Goal: Transaction & Acquisition: Purchase product/service

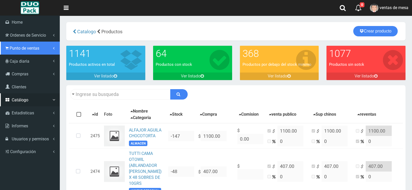
click at [33, 44] on link "Punto de ventas" at bounding box center [30, 48] width 60 height 13
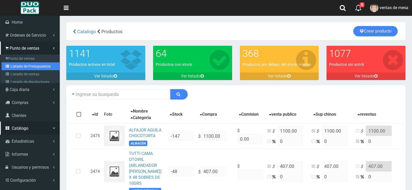
click at [38, 68] on link "Listado de Presupuestos" at bounding box center [31, 66] width 58 height 8
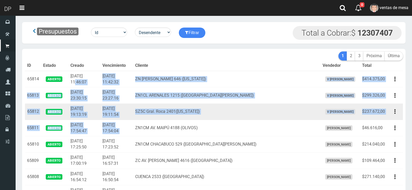
click at [157, 117] on td "SZ5C Gral. Roca 2401(Florida)" at bounding box center [226, 112] width 187 height 16
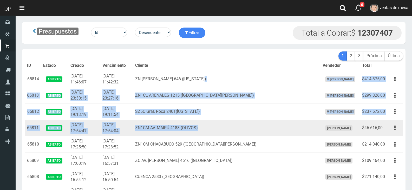
drag, startPoint x: 303, startPoint y: 90, endPoint x: 240, endPoint y: 133, distance: 76.6
click at [238, 132] on td "ZN1CM AV. MAIPÚ 4188 (OLIVOS)" at bounding box center [226, 128] width 187 height 16
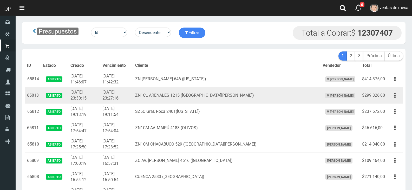
click at [226, 98] on td "ZN1CL ARENALES 1215 (SAN FERNANDO)" at bounding box center [226, 95] width 187 height 16
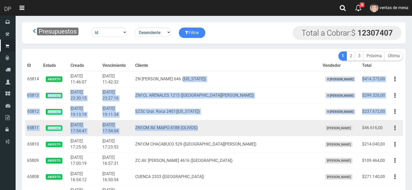
drag, startPoint x: 199, startPoint y: 75, endPoint x: 218, endPoint y: 127, distance: 55.8
click at [218, 127] on td "ZN1CM AV. MAIPÚ 4188 (OLIVOS)" at bounding box center [226, 128] width 187 height 16
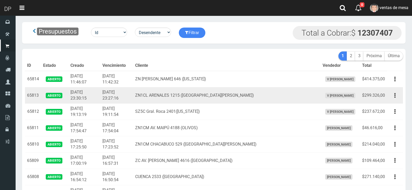
click at [182, 103] on td "ZN1CL ARENALES 1215 (SAN FERNANDO)" at bounding box center [226, 95] width 187 height 16
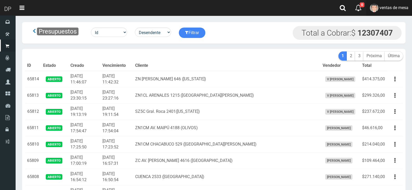
click at [380, 12] on link "ventas de mesa" at bounding box center [389, 8] width 46 height 16
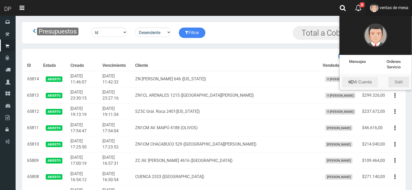
click at [399, 85] on link "Salir" at bounding box center [398, 82] width 21 height 10
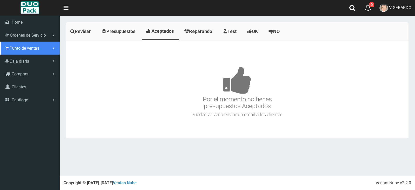
click at [10, 50] on span "Punto de ventas" at bounding box center [25, 48] width 30 height 5
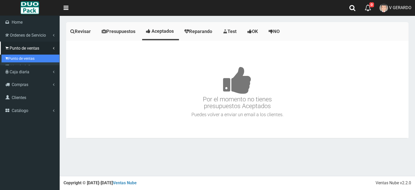
click at [22, 59] on link "Punto de ventas" at bounding box center [31, 59] width 58 height 8
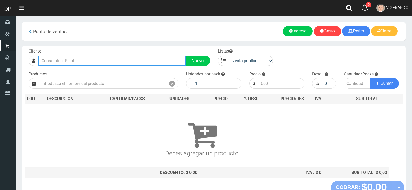
click at [119, 64] on input "text" at bounding box center [111, 61] width 147 height 10
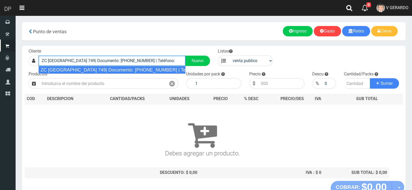
type input "ZC [GEOGRAPHIC_DATA] 749| Documento: [PHONE_NUMBER] | Teléfono:"
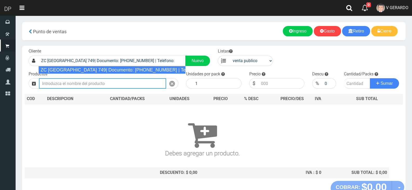
select select "2"
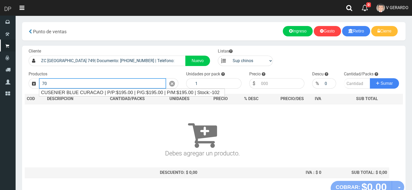
type input "7"
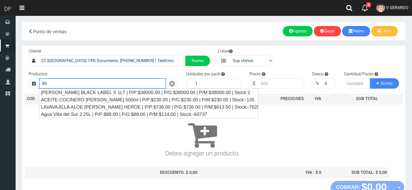
type input "8"
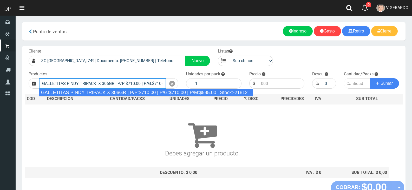
type input "GALLETITAS PINDY TRIPACK X 306GR | P/P:$710.00 | P/G:$710.00 | P/M:$585.00 | St…"
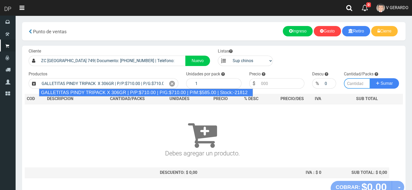
type input "12"
type input "710.00"
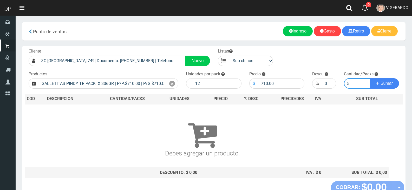
type input "5"
click at [257, 80] on div "$" at bounding box center [253, 83] width 9 height 10
drag, startPoint x: 257, startPoint y: 80, endPoint x: 261, endPoint y: 81, distance: 3.7
click at [258, 80] on div "$" at bounding box center [253, 83] width 9 height 10
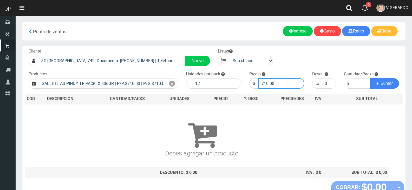
click at [263, 82] on input "710.00" at bounding box center [281, 83] width 46 height 10
type input "685"
click at [370, 78] on button "Sumar" at bounding box center [384, 83] width 29 height 10
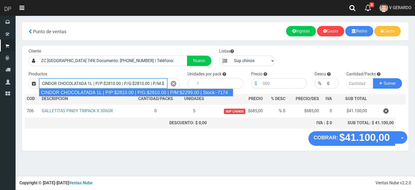
type input "CINDOR CHOCOLATADA 1L | P/P:$2810.00 | P/G:$2810.00 | P/M:$2299.00 | Stock:-7174"
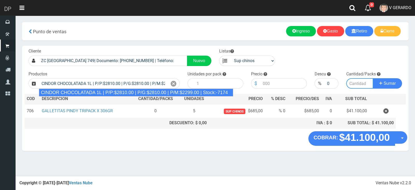
type input "12"
type input "2810.00"
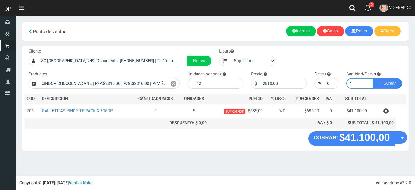
type input "5"
click at [267, 82] on input "2810.00" at bounding box center [283, 83] width 47 height 10
type input "2760"
click at [373, 78] on button "Sumar" at bounding box center [387, 83] width 29 height 10
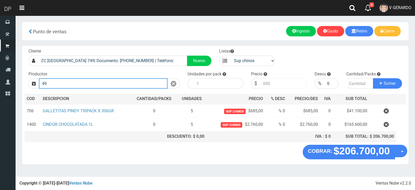
type input "4"
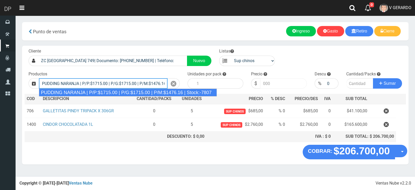
type input "PUDDING NARANJA | P/P:$1715.00 | P/G:$1715.00 | P/M:$1476.16 | Stock:-7807"
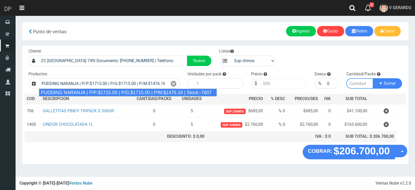
type input "8"
type input "1715.00"
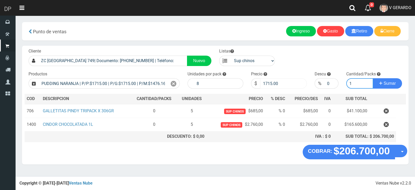
type input "1"
click at [373, 78] on button "Sumar" at bounding box center [387, 83] width 29 height 10
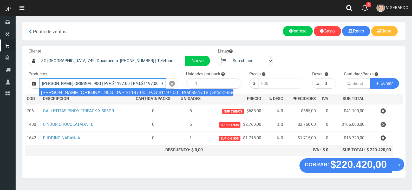
type input "JABON DOVE ORIGINAL 90G | P/P:$1197.00 | P/G:$1197.00 | P/M:$975.18 | Stock:-66…"
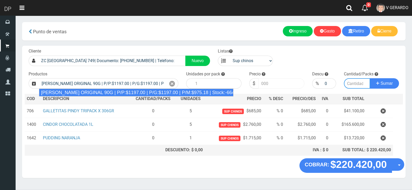
type input "60"
type input "1197.00"
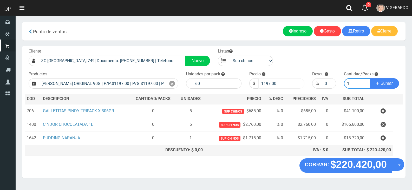
type input "1"
click at [370, 78] on button "Sumar" at bounding box center [384, 83] width 29 height 10
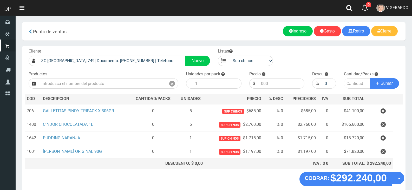
click at [404, 182] on div "COBRAR: $292.240,00 Opciones Hacer Devolucion Crear presupuesto" at bounding box center [213, 182] width 383 height 20
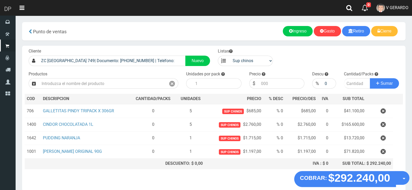
click at [403, 182] on button "Opciones" at bounding box center [402, 178] width 14 height 14
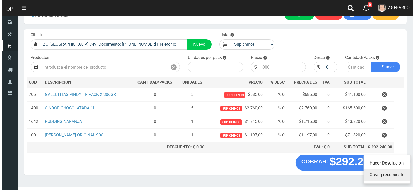
scroll to position [25, 0]
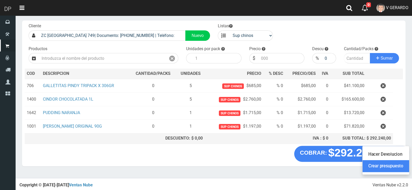
click at [385, 164] on link "Crear presupuesto" at bounding box center [385, 166] width 46 height 12
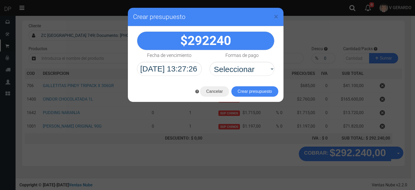
click at [238, 77] on div "292240" at bounding box center [206, 53] width 156 height 55
click at [250, 74] on select "Seleccionar Efectivo Tarjeta de Crédito Depósito Débito" at bounding box center [242, 69] width 65 height 14
select select "Efectivo"
click at [210, 62] on select "Seleccionar Efectivo Tarjeta de Crédito Depósito Débito" at bounding box center [242, 69] width 65 height 14
click at [254, 92] on button "Crear presupuesto" at bounding box center [255, 91] width 47 height 10
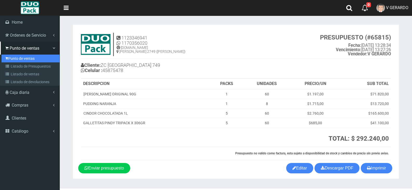
drag, startPoint x: 0, startPoint y: 0, endPoint x: 23, endPoint y: 57, distance: 61.8
click at [23, 57] on link "Punto de ventas" at bounding box center [31, 59] width 58 height 8
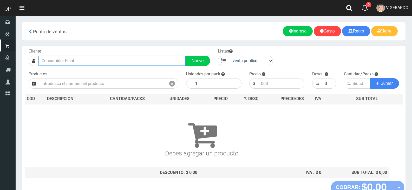
click at [95, 60] on input "text" at bounding box center [111, 61] width 147 height 10
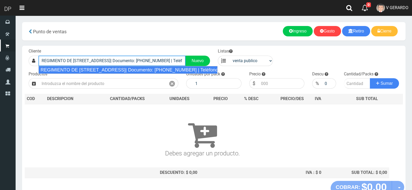
type input "REGIMIENTO DE [STREET_ADDRESS]| Documento: [PHONE_NUMBER] | Teléfono:"
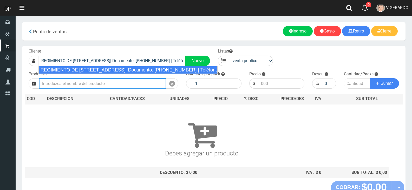
select select "2"
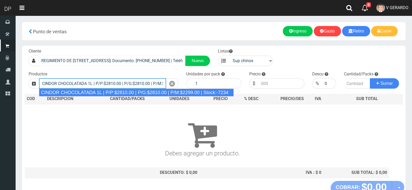
type input "CINDOR CHOCOLATADA 1L | P/P:$2810.00 | P/G:$2810.00 | P/M:$2299.00 | Stock:-7234"
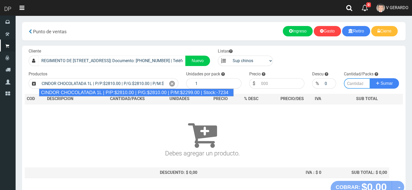
type input "12"
type input "2810.00"
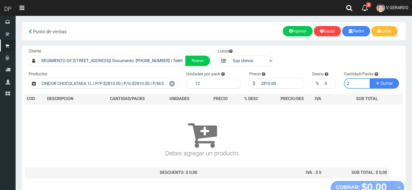
type input "2"
click at [370, 78] on button "Sumar" at bounding box center [384, 83] width 29 height 10
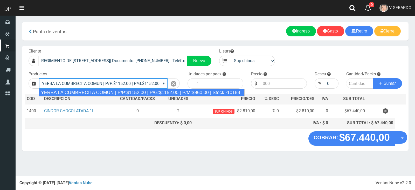
type input "YERBA LA CUMBRECITA COMUN | P/P:$1152.00 | P/G:$1152.00 | P/M:$960.00 | Stock:-…"
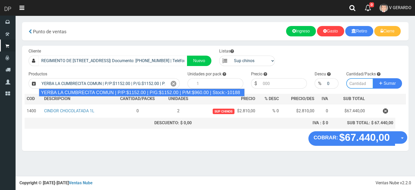
type input "10"
type input "1152.00"
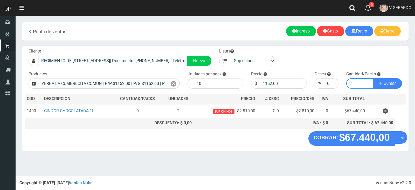
type input "2"
click at [373, 78] on button "Sumar" at bounding box center [387, 83] width 29 height 10
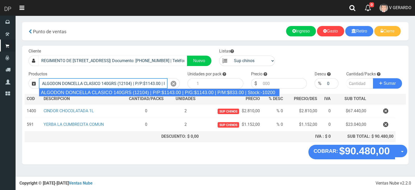
type input "ALGODON DONCELLA CLASICO 140GRS (12104) | P/P:$1143.00 | P/G:$1143.00 | P/M:$83…"
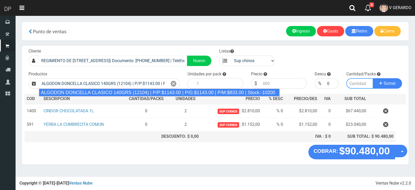
type input "20"
type input "1143.00"
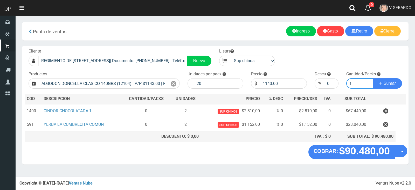
type input "1"
click at [373, 78] on button "Sumar" at bounding box center [387, 83] width 29 height 10
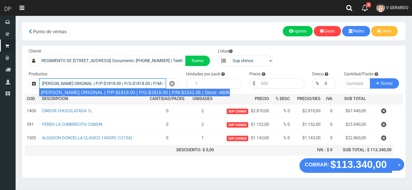
type input "DOVE ROLLON ORIGINAL | P/P:$1818.00 | P/G:$1818.00 | P/M:$1541.06 | Stock:-4606"
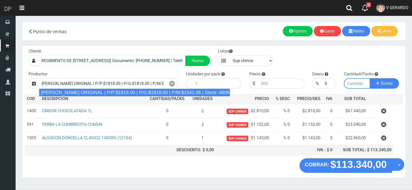
type input "12"
type input "1818.00"
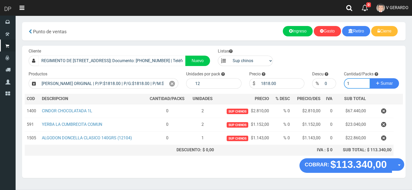
type input "1"
click at [370, 78] on button "Sumar" at bounding box center [384, 83] width 29 height 10
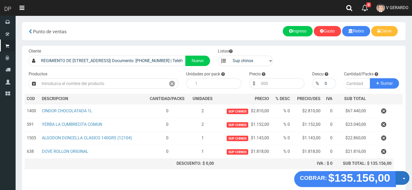
click at [398, 176] on button "Opciones" at bounding box center [402, 178] width 14 height 14
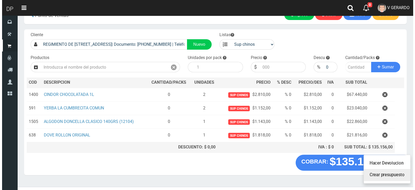
scroll to position [25, 0]
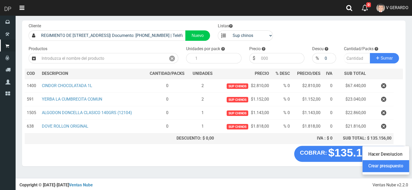
click at [385, 168] on link "Crear presupuesto" at bounding box center [385, 166] width 46 height 12
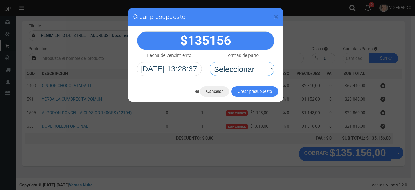
drag, startPoint x: 283, startPoint y: 76, endPoint x: 265, endPoint y: 81, distance: 18.5
click at [266, 71] on select "Seleccionar Efectivo Tarjeta de Crédito Depósito Débito" at bounding box center [242, 69] width 65 height 14
drag, startPoint x: 259, startPoint y: 69, endPoint x: 260, endPoint y: 75, distance: 6.0
click at [259, 69] on select "Seleccionar Efectivo Tarjeta de Crédito Depósito Débito" at bounding box center [242, 69] width 65 height 14
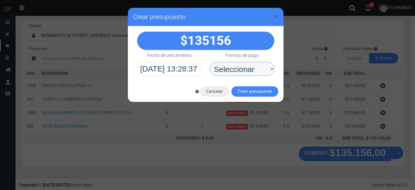
select select "Efectivo"
click at [210, 62] on select "Seleccionar Efectivo Tarjeta de Crédito Depósito Débito" at bounding box center [242, 69] width 65 height 14
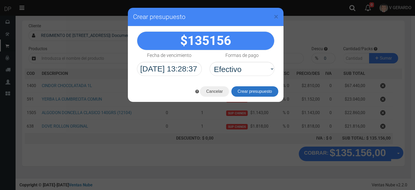
click at [260, 93] on button "Crear presupuesto" at bounding box center [255, 91] width 47 height 10
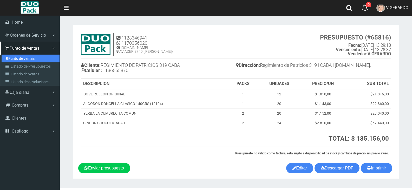
click at [12, 58] on link "Punto de ventas" at bounding box center [31, 59] width 58 height 8
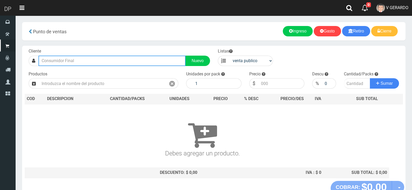
click at [88, 58] on input "text" at bounding box center [111, 61] width 147 height 10
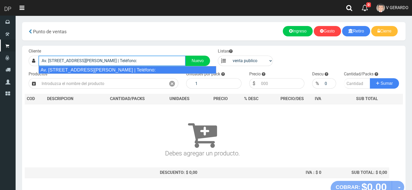
type input "Av. [STREET_ADDRESS][PERSON_NAME] | Teléfono:"
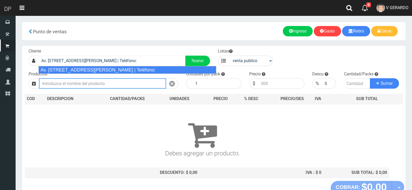
select select "2"
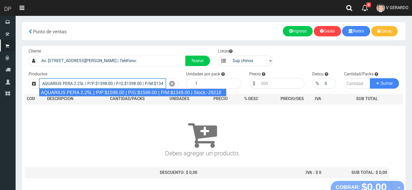
type input "AQUARIUS PERA 2.25L | P/P:$1598.00 | P/G:$1598.00 | P/M:$1349.00 | Stock:-28218"
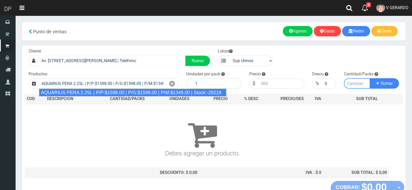
type input "6"
type input "1598.00"
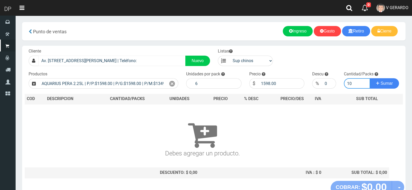
type input "10"
click at [370, 78] on button "Sumar" at bounding box center [384, 83] width 29 height 10
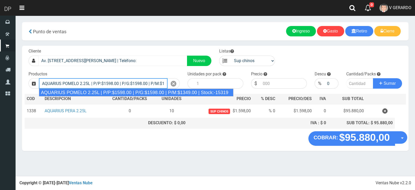
type input "AQUARIUS POMELO 2.25L | P/P:$1598.00 | P/G:$1598.00 | P/M:$1349.00 | Stock:-153…"
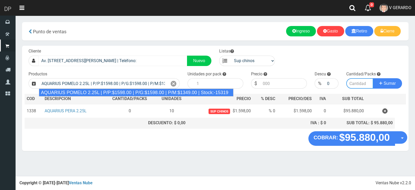
type input "6"
type input "1598.00"
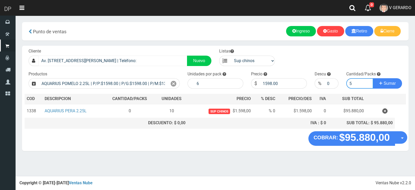
type input "5"
click at [373, 78] on button "Sumar" at bounding box center [387, 83] width 29 height 10
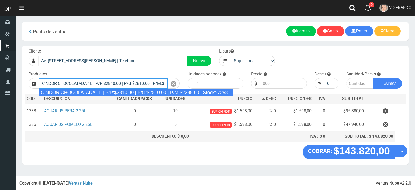
type input "CINDOR CHOCOLATADA 1L | P/P:$2810.00 | P/G:$2810.00 | P/M:$2299.00 | Stock:-7258"
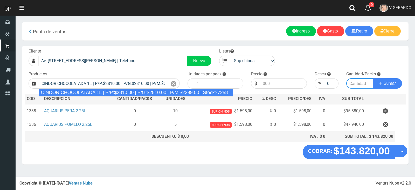
type input "12"
type input "2810.00"
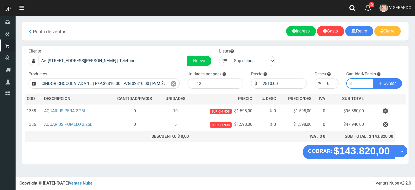
type input "3"
click at [373, 78] on button "Sumar" at bounding box center [387, 83] width 29 height 10
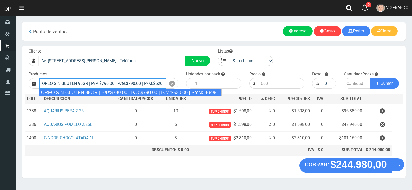
type input "OREO SIN GLUTEN 95GR | P/P:$790.00 | P/G:$790.00 | P/M:$620.00 | Stock:-5696"
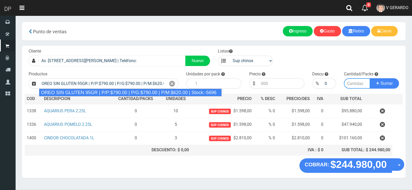
type input "24"
type input "790.00"
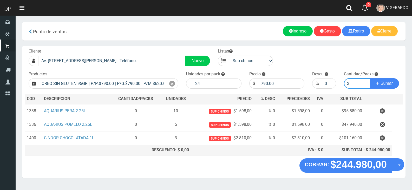
type input "3"
click at [370, 78] on button "Sumar" at bounding box center [384, 83] width 29 height 10
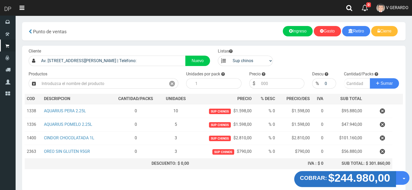
click at [394, 179] on button "COBRAR: $244.980,00" at bounding box center [345, 179] width 102 height 16
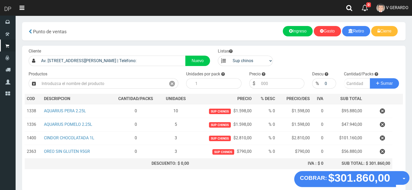
click at [395, 177] on button "Opciones" at bounding box center [402, 178] width 14 height 14
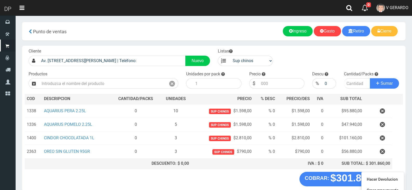
click at [393, 139] on table "COD DES CRIPCION CANTIDAD/PACKS UNIDADES PRECIO % DESC PRECIO/DES IVA SUB TOTAL…" at bounding box center [214, 131] width 378 height 75
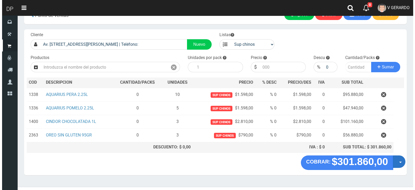
scroll to position [25, 0]
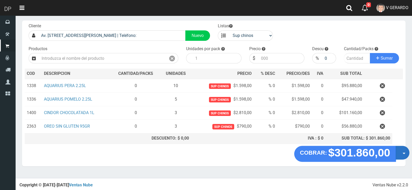
click at [401, 149] on button "Opciones" at bounding box center [402, 153] width 14 height 14
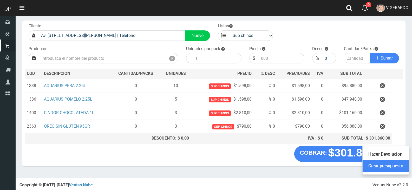
click at [403, 169] on link "Crear presupuesto" at bounding box center [385, 166] width 46 height 12
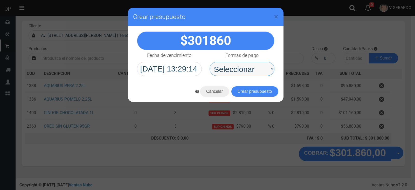
drag, startPoint x: 254, startPoint y: 76, endPoint x: 248, endPoint y: 75, distance: 6.8
click at [247, 71] on select "Seleccionar Efectivo Tarjeta de Crédito Depósito Débito" at bounding box center [242, 69] width 65 height 14
select select "Efectivo"
click at [210, 62] on select "Seleccionar Efectivo Tarjeta de Crédito Depósito Débito" at bounding box center [242, 69] width 65 height 14
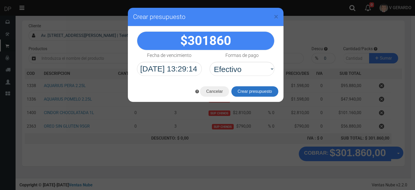
click at [253, 94] on button "Crear presupuesto" at bounding box center [255, 91] width 47 height 10
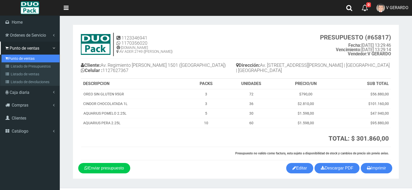
click at [21, 60] on link "Punto de ventas" at bounding box center [31, 59] width 58 height 8
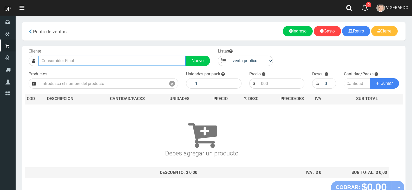
click at [93, 61] on input "text" at bounding box center [111, 61] width 147 height 10
type input "cordoba 26"
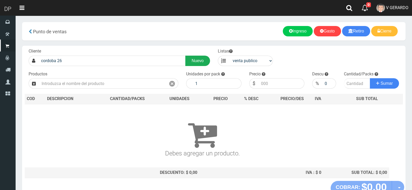
click at [197, 60] on link "Nuevo" at bounding box center [197, 61] width 24 height 10
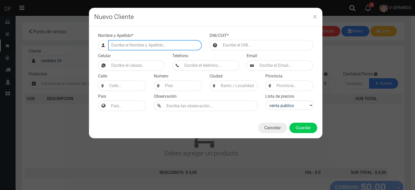
click at [137, 46] on input "Efectivo a retirar" at bounding box center [155, 45] width 94 height 10
type input "CORDOBA 2621 (PALERMO)"
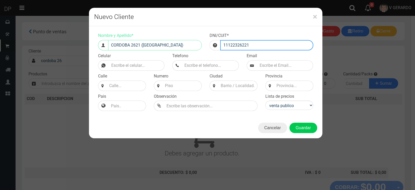
type input "11122326221"
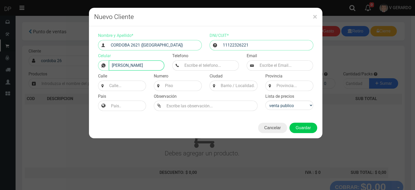
click at [147, 70] on input "FRANCISCO ORTIGOZA" at bounding box center [137, 65] width 56 height 10
click at [147, 69] on input "FRANCISCO ORTIGOZA" at bounding box center [137, 65] width 56 height 10
type input "GERARDO"
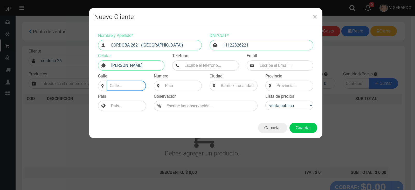
click at [117, 88] on input at bounding box center [126, 85] width 39 height 10
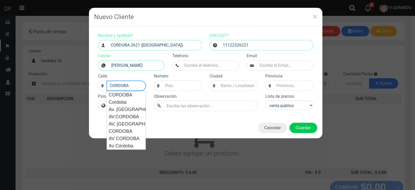
type input "CORDOBA"
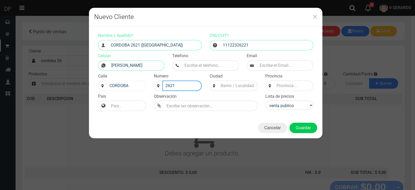
type input "2621"
type input "CABA"
select select "2"
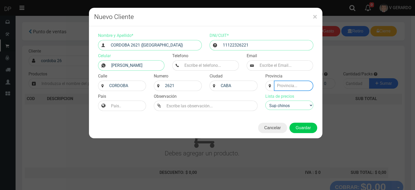
click at [285, 88] on input at bounding box center [293, 85] width 39 height 10
click at [282, 88] on input "BS" at bounding box center [293, 85] width 39 height 10
type input "BS AS"
click at [251, 115] on div "Nombre y Apellido * CORDOBA 2621 (PALERMO) DNI/CUIT * 11122326221 Celular GERAR…" at bounding box center [206, 71] width 234 height 91
click at [299, 125] on button "Guardar" at bounding box center [304, 128] width 28 height 10
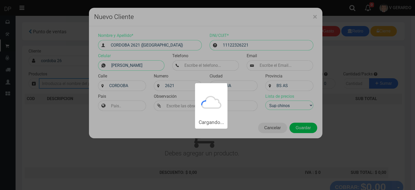
type input "CORDOBA 2621 (PALERMO) | Documento: 11122326221"
select select "2"
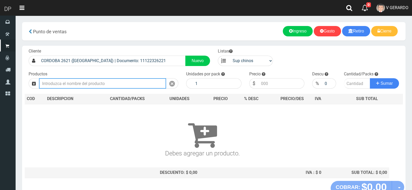
click at [51, 79] on input "text" at bounding box center [102, 83] width 127 height 10
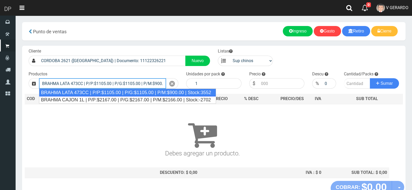
type input "BRAHMA LATA 473CC | P/P:$1105.00 | P/G:$1105.00 | P/M:$900.00 | Stock:3552"
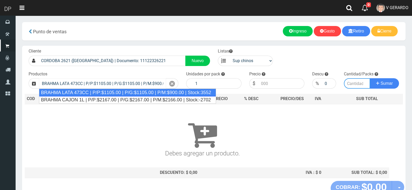
type input "24"
type input "1105.00"
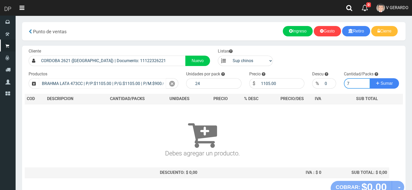
type input "7"
click at [370, 78] on button "Sumar" at bounding box center [384, 83] width 29 height 10
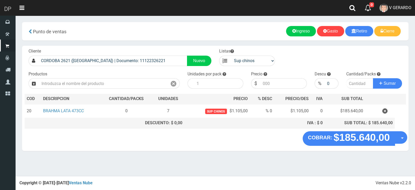
click at [406, 138] on button "Opciones" at bounding box center [401, 137] width 12 height 12
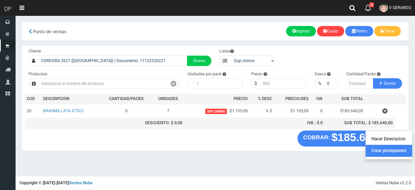
click at [404, 149] on link "Crear presupuesto" at bounding box center [389, 151] width 46 height 12
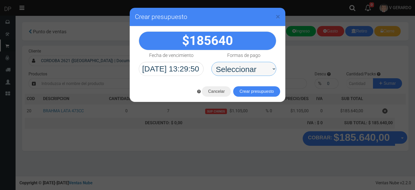
click at [261, 71] on select "Seleccionar Efectivo Tarjeta de Crédito Depósito Débito" at bounding box center [244, 69] width 65 height 14
select select "Efectivo"
click at [212, 62] on select "Seleccionar Efectivo Tarjeta de Crédito Depósito Débito" at bounding box center [244, 69] width 65 height 14
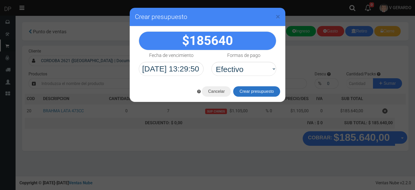
click at [258, 90] on button "Crear presupuesto" at bounding box center [256, 91] width 47 height 10
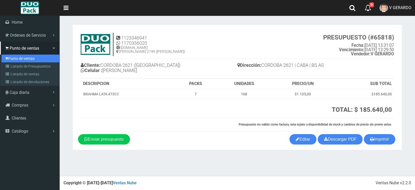
click at [10, 61] on link "Punto de ventas" at bounding box center [31, 59] width 58 height 8
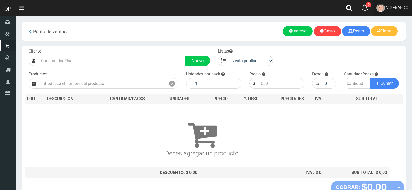
click at [403, 10] on link "V GERARDO" at bounding box center [391, 8] width 39 height 16
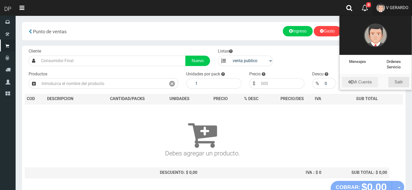
click at [402, 79] on link "Salir" at bounding box center [398, 82] width 21 height 10
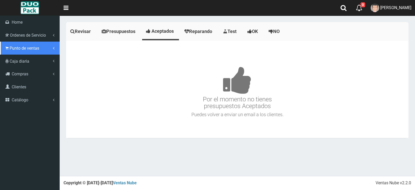
drag, startPoint x: 11, startPoint y: 46, endPoint x: 18, endPoint y: 55, distance: 10.9
click at [11, 46] on span "Punto de ventas" at bounding box center [25, 48] width 30 height 5
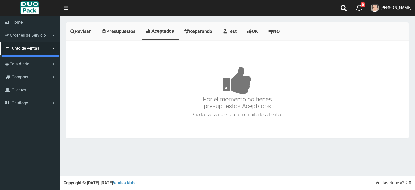
click at [23, 58] on link "Punto de ventas" at bounding box center [31, 59] width 58 height 8
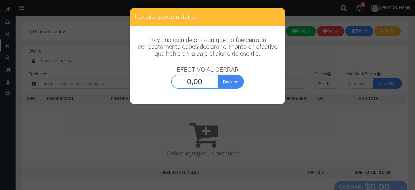
click at [203, 88] on input "0,00" at bounding box center [194, 82] width 47 height 14
type input "1,00"
click at [218, 75] on button "Declarar" at bounding box center [231, 82] width 26 height 14
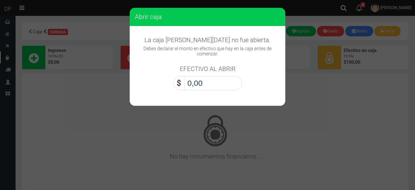
click at [204, 86] on input "0,00" at bounding box center [213, 83] width 58 height 14
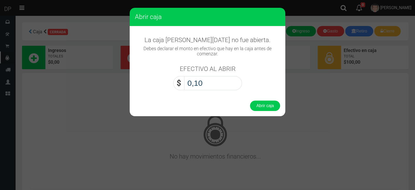
type input "1,00"
click at [250, 100] on button "Abrir caja" at bounding box center [265, 105] width 30 height 10
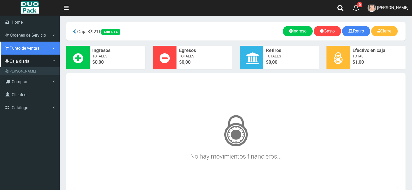
click at [10, 51] on link "Punto de ventas" at bounding box center [30, 48] width 60 height 13
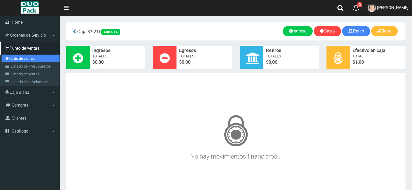
click at [21, 58] on link "Punto de ventas" at bounding box center [31, 59] width 58 height 8
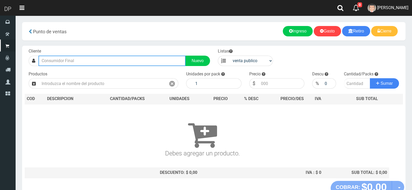
click at [56, 63] on input "text" at bounding box center [111, 61] width 147 height 10
type input "C"
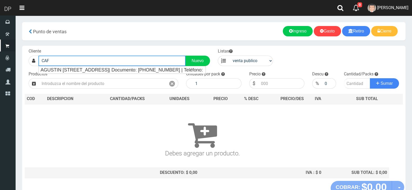
type input "CAF"
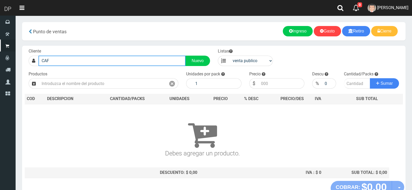
click at [75, 62] on input "CAF" at bounding box center [111, 61] width 147 height 10
click at [109, 56] on input "CAF" at bounding box center [111, 61] width 147 height 10
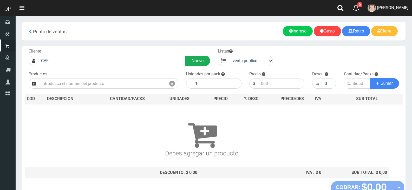
click at [204, 65] on link "Nuevo" at bounding box center [197, 61] width 24 height 10
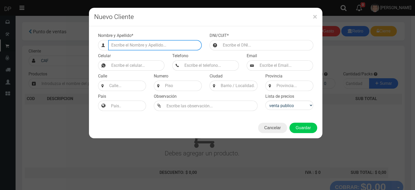
click at [163, 42] on input "Efectivo a retirar" at bounding box center [155, 45] width 94 height 10
click at [164, 44] on input "Efectivo a retirar" at bounding box center [155, 45] width 94 height 10
type input "c"
type input "CAFAYATE 5337 (LUGANO)"
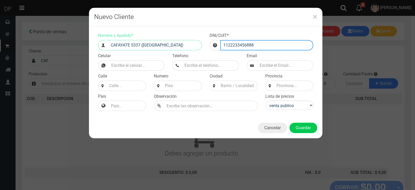
type input "1122233456888"
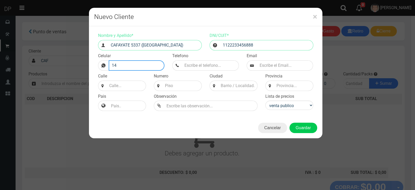
type input "1"
type input "X"
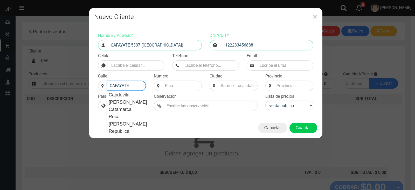
type input "CAFAYATE"
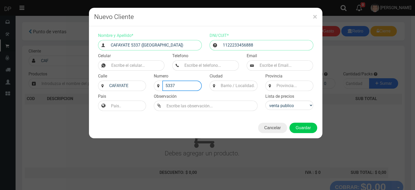
type input "5337"
type input "CABA"
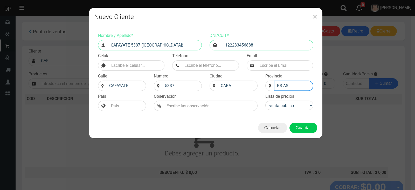
type input "BS AS"
select select "2"
click at [290, 123] on button "Guardar" at bounding box center [304, 128] width 28 height 10
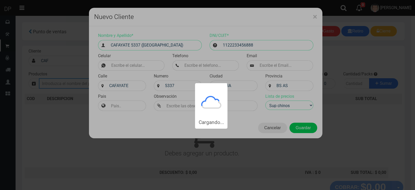
type input "CAFAYATE 5337 (LUGANO) | Documento: 1122233456888"
select select "2"
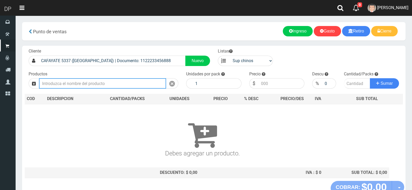
click at [149, 80] on input "text" at bounding box center [102, 83] width 127 height 10
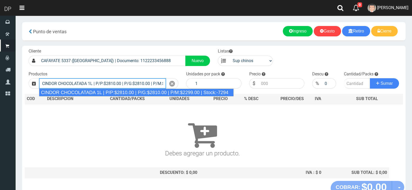
type input "CINDOR CHOCOLATADA 1L | P/P:$2810.00 | P/G:$2810.00 | P/M:$2299.00 | Stock:-7294"
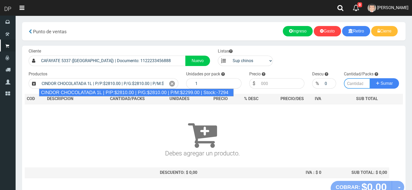
type input "12"
type input "2810.00"
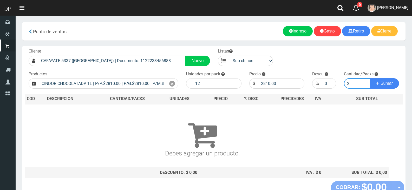
type input "2"
click at [370, 78] on button "Sumar" at bounding box center [384, 83] width 29 height 10
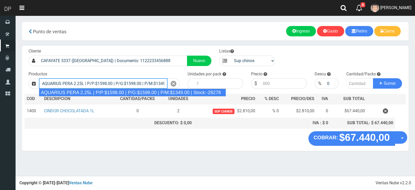
type input "AQUARIUS PERA 2.25L | P/P:$1598.00 | P/G:$1598.00 | P/M:$1349.00 | Stock:-28278"
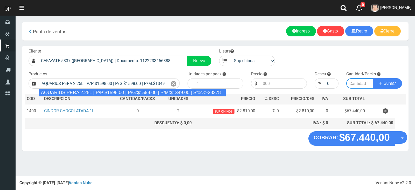
type input "6"
type input "1598.00"
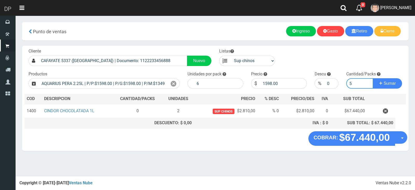
type input "5"
click at [373, 78] on button "Sumar" at bounding box center [387, 83] width 29 height 10
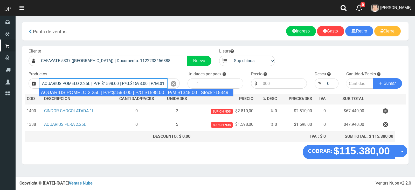
type input "AQUARIUS POMELO 2.25L | P/P:$1598.00 | P/G:$1598.00 | P/M:$1349.00 | Stock:-153…"
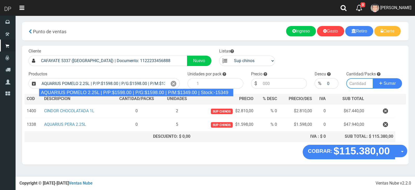
type input "6"
type input "1598.00"
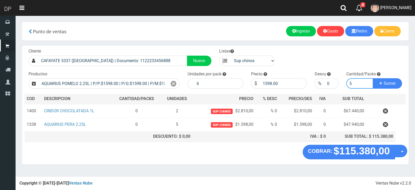
type input "5"
click at [373, 78] on button "Sumar" at bounding box center [387, 83] width 29 height 10
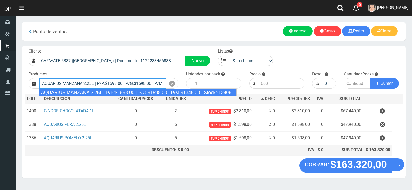
type input "AQUARIUS MANZANA 2.25L | P/P:$1598.00 | P/G:$1598.00 | P/M:$1349.00 | Stock:-12…"
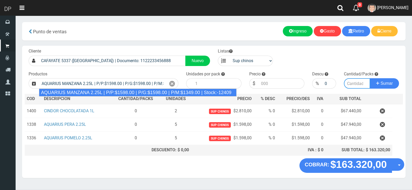
type input "6"
type input "1598.00"
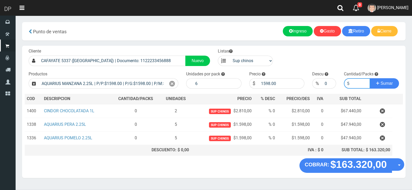
type input "5"
click at [370, 78] on button "Sumar" at bounding box center [384, 83] width 29 height 10
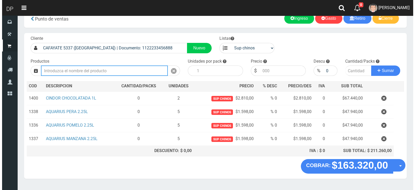
scroll to position [25, 0]
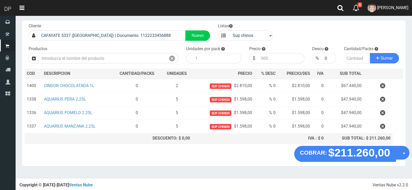
click at [404, 155] on div "COBRAR: $211.260,00 Opciones Hacer Devolucion Crear presupuesto" at bounding box center [351, 154] width 115 height 16
click at [403, 153] on span "button" at bounding box center [403, 154] width 3 height 2
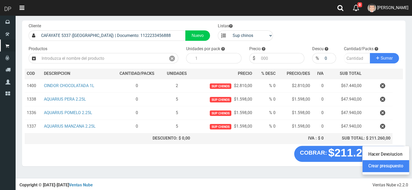
click at [399, 166] on link "Crear presupuesto" at bounding box center [385, 166] width 46 height 12
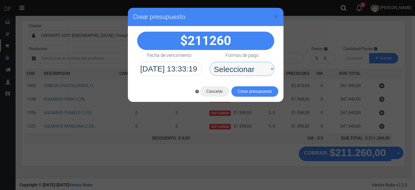
drag, startPoint x: 256, startPoint y: 70, endPoint x: 256, endPoint y: 75, distance: 4.7
click at [256, 70] on select "Seleccionar Efectivo Tarjeta de Crédito Depósito Débito" at bounding box center [242, 69] width 65 height 14
select select "Efectivo"
click at [210, 62] on select "Seleccionar Efectivo Tarjeta de Crédito Depósito Débito" at bounding box center [242, 69] width 65 height 14
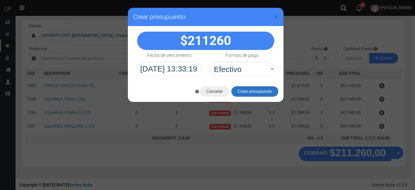
click at [253, 89] on button "Crear presupuesto" at bounding box center [255, 91] width 47 height 10
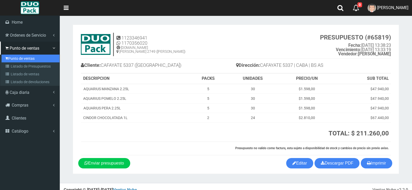
click at [14, 55] on link "Punto de ventas" at bounding box center [31, 59] width 58 height 8
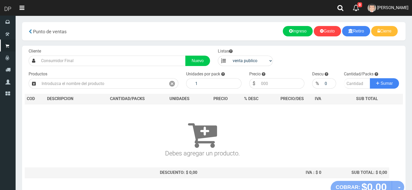
click at [124, 66] on div "Cliente Nuevo Listas venta publico Sup chinos reventas Productos" at bounding box center [213, 113] width 383 height 135
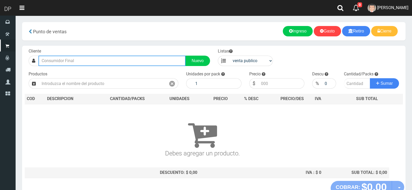
click at [124, 64] on input "text" at bounding box center [111, 61] width 147 height 10
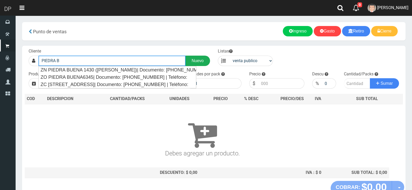
type input "PIEDRA B"
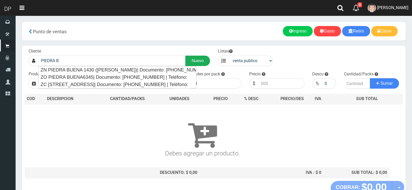
click at [201, 57] on link "Nuevo" at bounding box center [197, 61] width 24 height 10
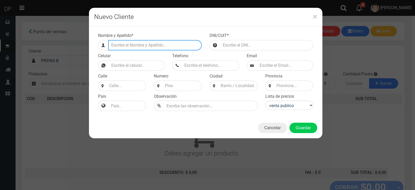
click at [132, 42] on input "Efectivo a retirar" at bounding box center [155, 45] width 94 height 10
type input "PIEDRA BUENA 5441 (LUGANO)"
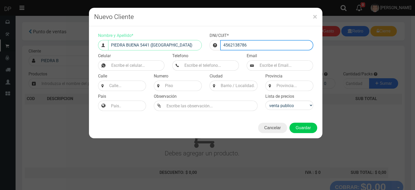
type input "4562138786"
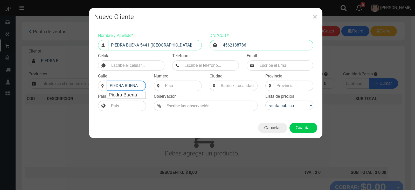
type input "PIEDRA BUENA"
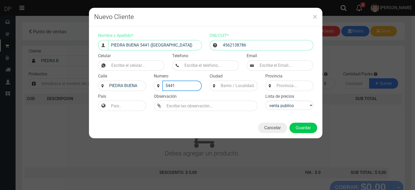
type input "5441"
type input "CAB"
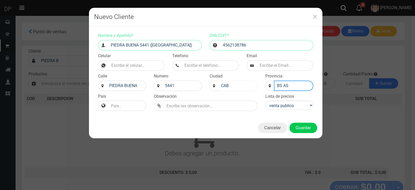
type input "BS AS"
click at [237, 87] on input "CAB" at bounding box center [237, 85] width 39 height 10
type input "CABA"
click at [290, 108] on select "venta publico Sup chinos reventas" at bounding box center [290, 104] width 48 height 9
select select "2"
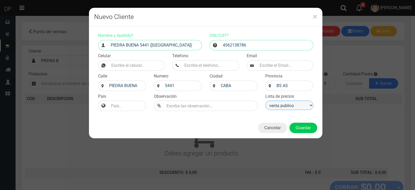
click at [266, 100] on select "venta publico Sup chinos reventas" at bounding box center [290, 104] width 48 height 9
click at [296, 126] on button "Guardar" at bounding box center [304, 128] width 28 height 10
click at [0, 0] on div "Cargando..." at bounding box center [0, 0] width 0 height 0
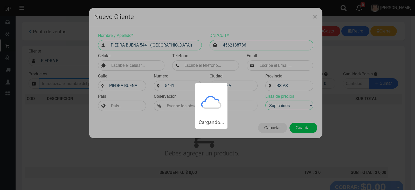
type input "PIEDRA BUENA 5441 (LUGANO) | Documento: 4562138786"
select select "2"
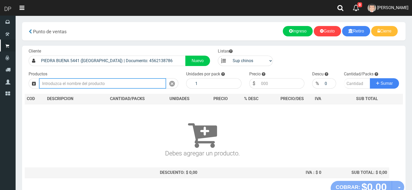
click at [56, 81] on input "text" at bounding box center [102, 83] width 127 height 10
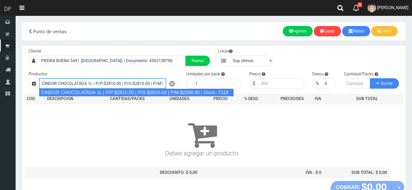
type input "CINDOR CHOCOLATADA 1L | P/P:$2810.00 | P/G:$2810.00 | P/M:$2299.00 | Stock:-7318"
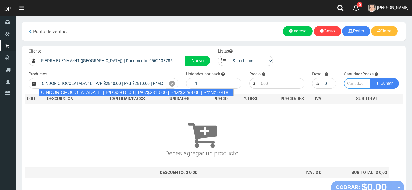
type input "12"
type input "2810.00"
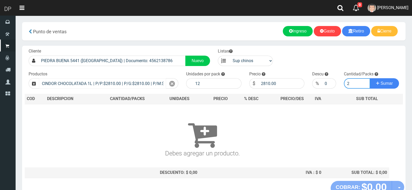
type input "2"
click at [370, 78] on button "Sumar" at bounding box center [384, 83] width 29 height 10
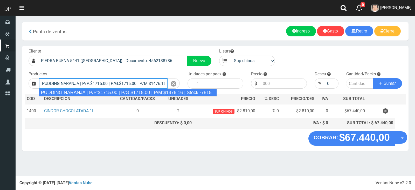
type input "PUDDING NARANJA | P/P:$1715.00 | P/G:$1715.00 | P/M:$1476.16 | Stock:-7815"
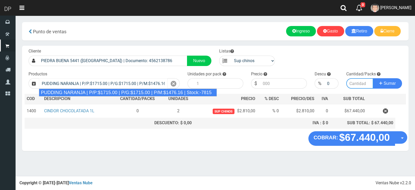
type input "8"
type input "1715.00"
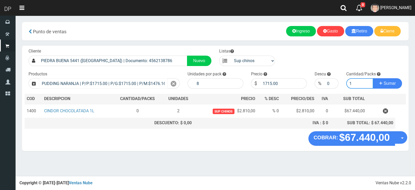
type input "1"
click at [373, 78] on button "Sumar" at bounding box center [387, 83] width 29 height 10
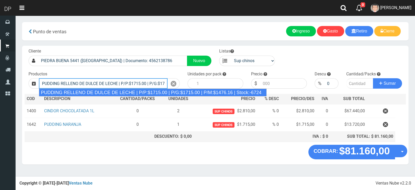
type input "PUDDING RELLENO DE DULCE DE LECHE | P/P:$1715.00 | P/G:$1715.00 | P/M:$1476.16 …"
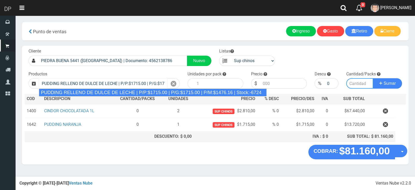
type input "8"
type input "1715.00"
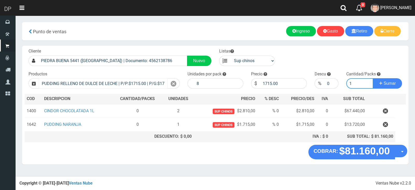
type input "1"
click at [373, 78] on button "Sumar" at bounding box center [387, 83] width 29 height 10
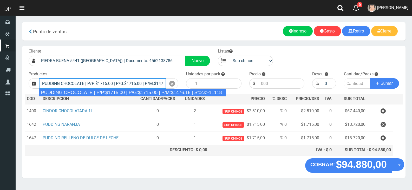
type input "PUDDING CHOCOLATE | P/P:$1715.00 | P/G:$1715.00 | P/M:$1476.16 | Stock:-11118"
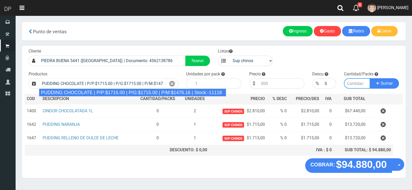
type input "8"
type input "1715.00"
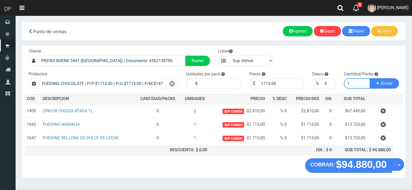
type input "1"
click at [370, 78] on button "Sumar" at bounding box center [384, 83] width 29 height 10
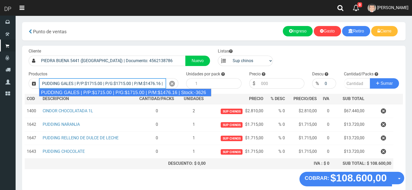
type input "PUDDING GALES | P/P:$1715.00 | P/G:$1715.00 | P/M:$1476.16 | Stock:-3626"
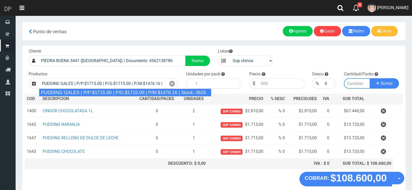
type input "8"
type input "1715.00"
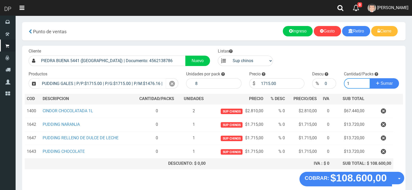
type input "1"
click at [370, 78] on button "Sumar" at bounding box center [384, 83] width 29 height 10
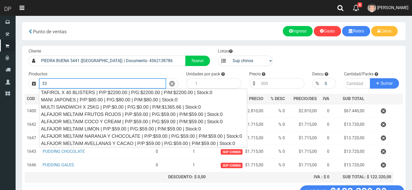
click at [370, 78] on button "Sumar" at bounding box center [384, 83] width 29 height 10
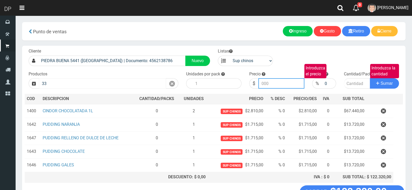
type input "ALFAJOR MELTAIM AVELLANAS Y CACAO | P/P:$59.00 | P/G:$59.00 | P/M:$59.00 | Stoc…"
type input "59.00"
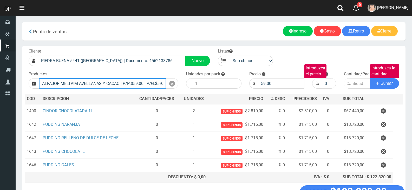
click at [56, 82] on input "ALFAJOR MELTAIM AVELLANAS Y CACAO | P/P:$59.00 | P/G:$59.00 | P/M:$59.00 | Stoc…" at bounding box center [102, 83] width 127 height 10
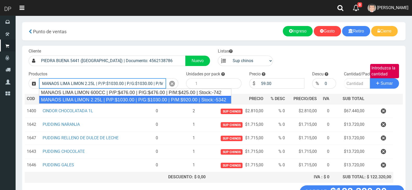
type input "MANAOS LIMA LIMON 2.25L | P/P:$1030.00 | P/G:$1030.00 | P/M:$920.00 | Stock:-53…"
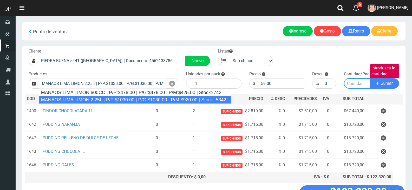
type input "6"
type input "1030.00"
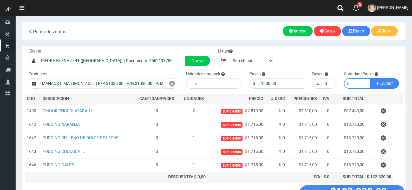
type input "5"
click at [370, 78] on button "Sumar" at bounding box center [384, 83] width 29 height 10
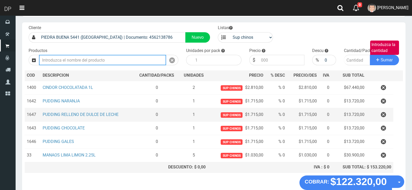
scroll to position [52, 0]
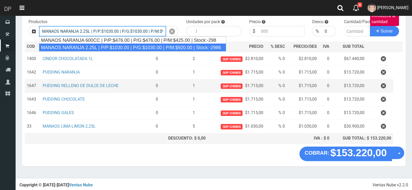
type input "MANAOS NARANJA 2.25L | P/P:$1030.00 | P/G:$1030.00 | P/M:$920.00 | Stock:-2986"
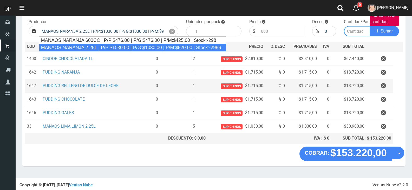
type input "6"
type input "1030.00"
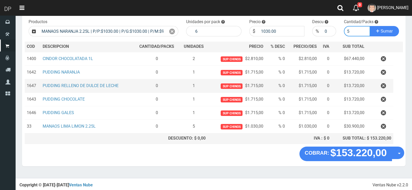
type input "5"
click at [370, 26] on button "Sumar" at bounding box center [384, 31] width 29 height 10
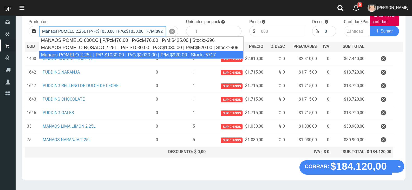
scroll to position [0, 33]
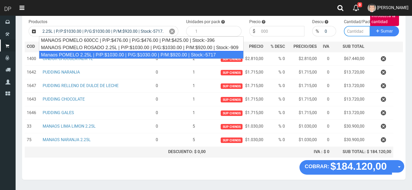
type input "Manaos POMELO 2.25L | P/P:$1030.00 | P/G:$1030.00 | P/M:$920.00 | Stock:-5717"
type input "6"
type input "1030.00"
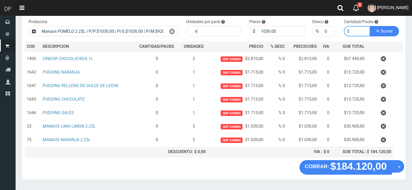
type input "5"
click at [370, 26] on button "Sumar" at bounding box center [384, 31] width 29 height 10
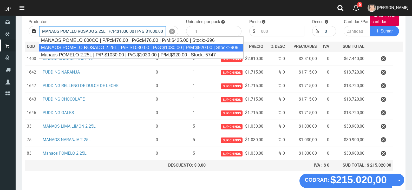
scroll to position [0, 51]
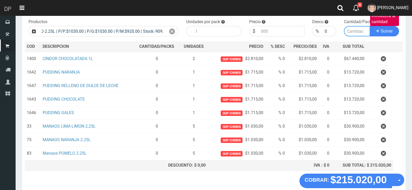
type input "MANAOS POMELO ROSADO 2.25L | P/P:$1030.00 | P/G:$1030.00 | P/M:$920.00 | Stock:…"
type input "6"
type input "1030.00"
type input "5"
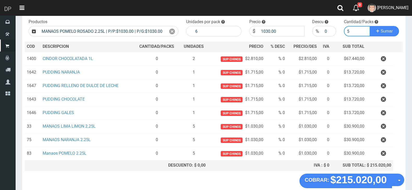
click at [370, 26] on button "Sumar" at bounding box center [384, 31] width 29 height 10
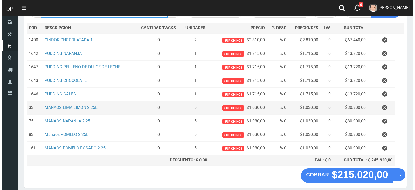
scroll to position [93, 0]
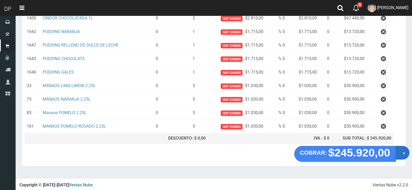
click at [400, 152] on button "Opciones" at bounding box center [402, 153] width 14 height 14
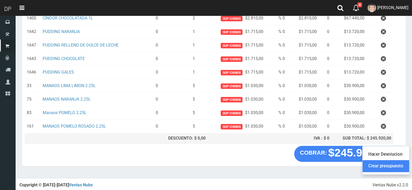
click at [401, 170] on link "Crear presupuesto" at bounding box center [385, 166] width 46 height 12
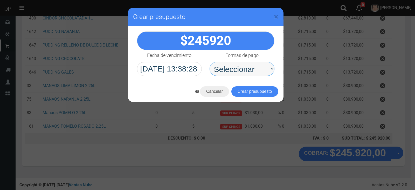
click at [252, 63] on select "Seleccionar Efectivo Tarjeta de Crédito Depósito Débito" at bounding box center [242, 69] width 65 height 14
click at [252, 76] on div "245920" at bounding box center [206, 53] width 156 height 55
drag, startPoint x: 252, startPoint y: 69, endPoint x: 252, endPoint y: 73, distance: 4.2
click at [252, 69] on select "Seleccionar Efectivo Tarjeta de Crédito Depósito Débito" at bounding box center [242, 69] width 65 height 14
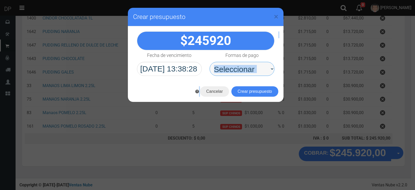
select select "Efectivo"
click at [210, 62] on select "Seleccionar Efectivo Tarjeta de Crédito Depósito Débito" at bounding box center [242, 69] width 65 height 14
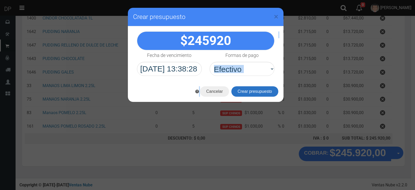
click at [252, 87] on button "Crear presupuesto" at bounding box center [255, 91] width 47 height 10
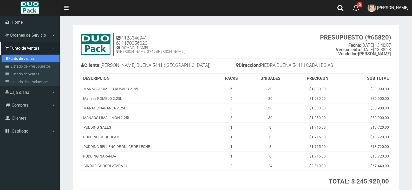
drag, startPoint x: 4, startPoint y: 60, endPoint x: 39, endPoint y: 43, distance: 38.9
click at [4, 60] on link "Punto de ventas" at bounding box center [31, 59] width 58 height 8
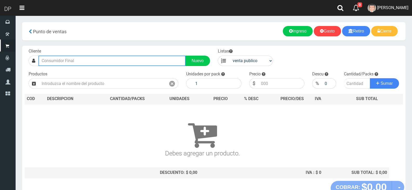
click at [65, 65] on input "text" at bounding box center [111, 61] width 147 height 10
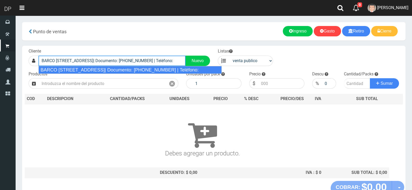
type input "BARCO [STREET_ADDRESS]| Documento: [PHONE_NUMBER] | Teléfono:"
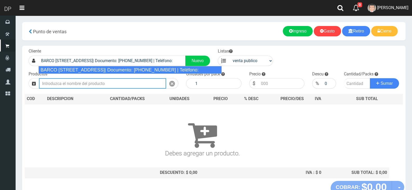
select select "2"
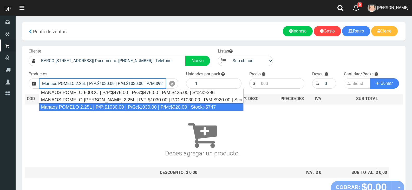
type input "Manaos POMELO 2.25L | P/P:$1030.00 | P/G:$1030.00 | P/M:$920.00 | Stock:-5747"
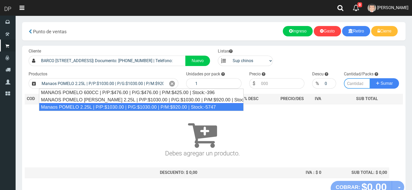
type input "6"
type input "1030.00"
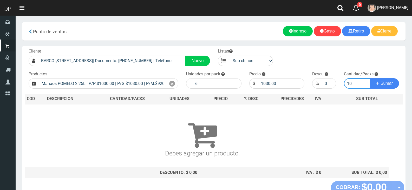
type input "10"
click at [370, 78] on button "Sumar" at bounding box center [384, 83] width 29 height 10
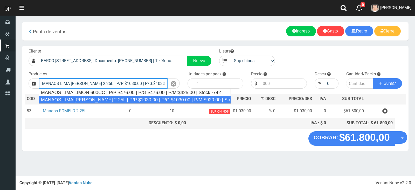
type input "MANAOS LIMA [PERSON_NAME] 2.25L | P/P:$1030.00 | P/G:$1030.00 | P/M:$920.00 | S…"
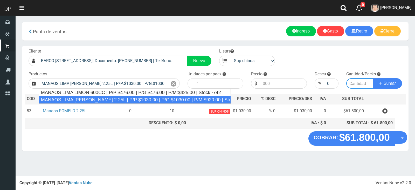
type input "6"
type input "1030.00"
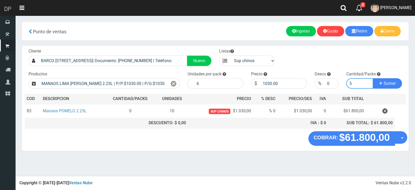
type input "5"
click at [373, 78] on button "Sumar" at bounding box center [387, 83] width 29 height 10
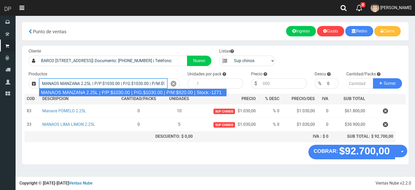
type input "MANAOS MANZANA 2.25L | P/P:$1030.00 | P/G:$1030.00 | P/M:$920.00 | Stock:-1271"
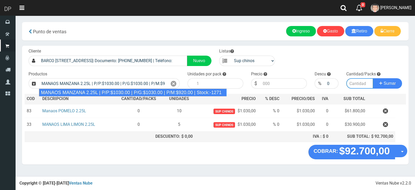
type input "6"
type input "1030.00"
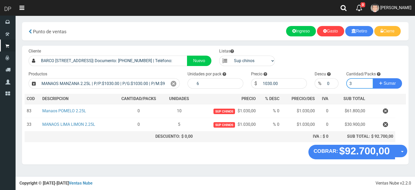
type input "3"
click at [373, 78] on button "Sumar" at bounding box center [387, 83] width 29 height 10
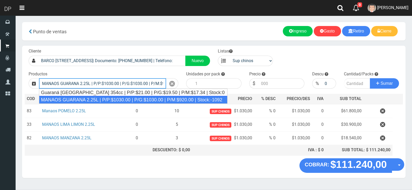
type input "MANAOS GUARANA 2.25L | P/P:$1030.00 | P/G:$1030.00 | P/M:$920.00 | Stock:-1092"
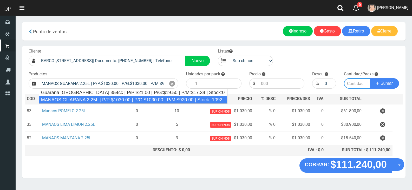
type input "6"
type input "1030.00"
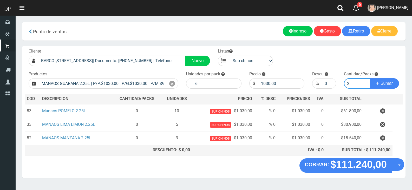
type input "2"
click at [370, 78] on button "Sumar" at bounding box center [384, 83] width 29 height 10
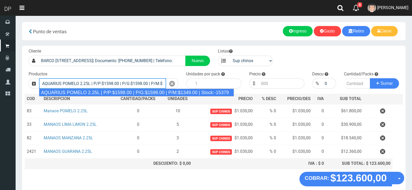
type input "AQUARIUS POMELO 2.25L | P/P:$1598.00 | P/G:$1598.00 | P/M:$1349.00 | Stock:-153…"
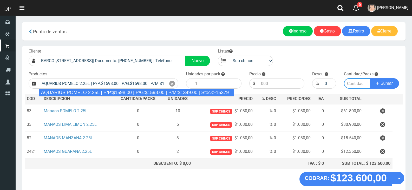
type input "6"
type input "1598.00"
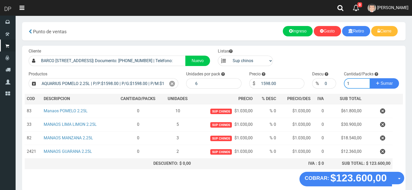
type input "1"
click at [370, 78] on button "Sumar" at bounding box center [384, 83] width 29 height 10
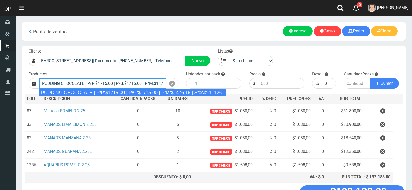
type input "PUDDING CHOCOLATE | P/P:$1715.00 | P/G:$1715.00 | P/M:$1476.16 | Stock:-11126"
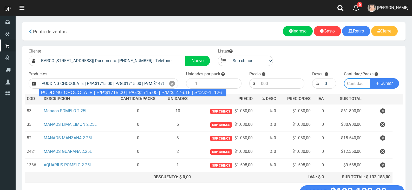
type input "8"
type input "1715.00"
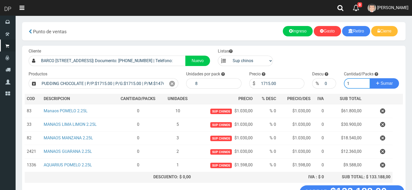
type input "1"
click at [370, 78] on button "Sumar" at bounding box center [384, 83] width 29 height 10
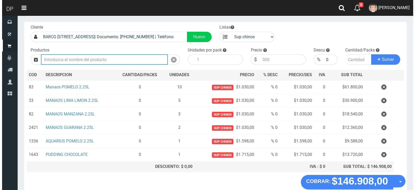
scroll to position [52, 0]
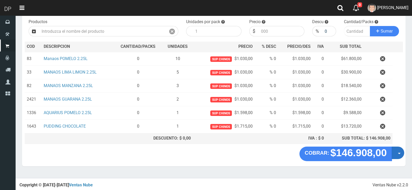
click at [400, 155] on button "Opciones" at bounding box center [397, 152] width 12 height 12
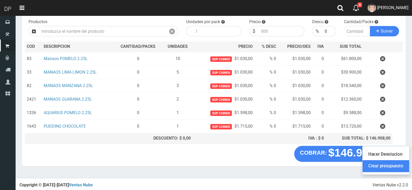
click at [400, 162] on link "Crear presupuesto" at bounding box center [385, 166] width 46 height 12
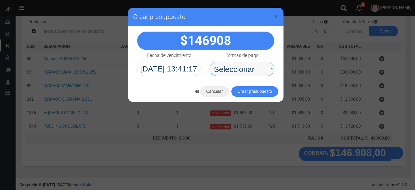
click at [252, 71] on select "Seleccionar Efectivo Tarjeta de Crédito Depósito Débito" at bounding box center [242, 69] width 65 height 14
select select "Efectivo"
click at [210, 62] on select "Seleccionar Efectivo Tarjeta de Crédito Depósito Débito" at bounding box center [242, 69] width 65 height 14
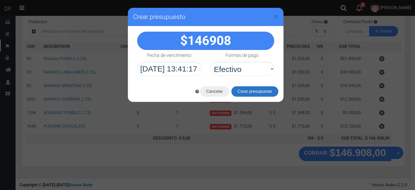
click at [251, 88] on button "Crear presupuesto" at bounding box center [255, 91] width 47 height 10
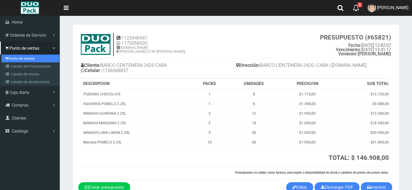
click at [12, 60] on link "Punto de ventas" at bounding box center [31, 59] width 58 height 8
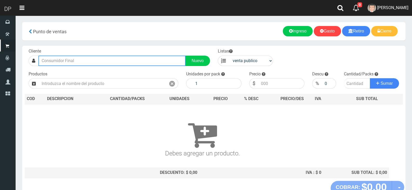
click at [64, 60] on input "text" at bounding box center [111, 61] width 147 height 10
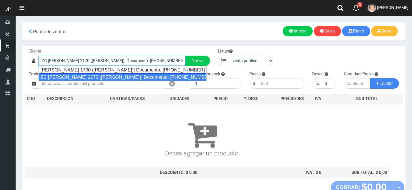
type input "ZC [PERSON_NAME] 2170 ([PERSON_NAME])| Documento: [PHONE_NUMBER] | Teléfono:"
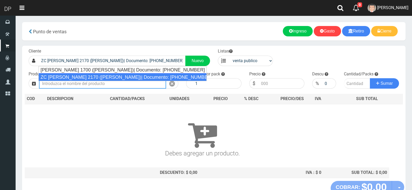
select select "2"
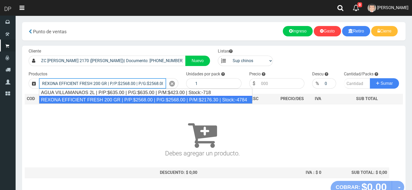
type input "REXONA EFFICIENT FRESH 200 GR | P/P:$2568.00 | P/G:$2568.00 | P/M:$2176.30 | St…"
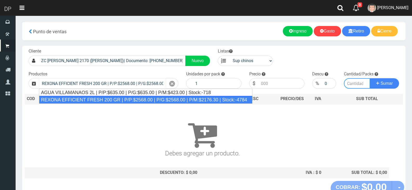
type input "12"
type input "2568.00"
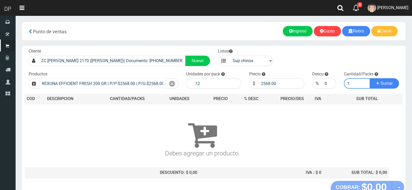
type input "1"
click at [370, 78] on button "Sumar" at bounding box center [384, 83] width 29 height 10
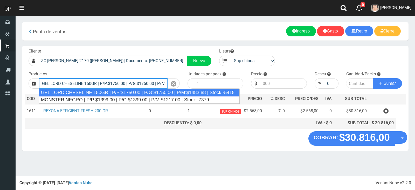
type input "GEL LORD CHESELINE 150GR | P/P:$1750.00 | P/G:$1750.00 | P/M:$1483.68 | Stock:-…"
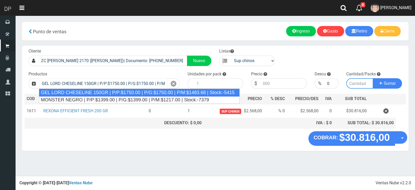
type input "12"
type input "1750.00"
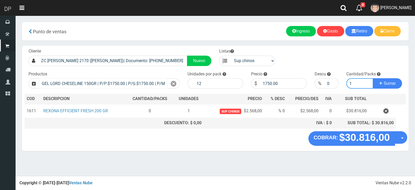
type input "1"
click at [373, 78] on button "Sumar" at bounding box center [387, 83] width 29 height 10
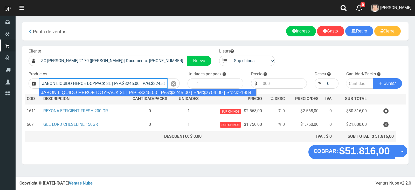
type input "JABON LIQUIDO HEROE DOYPACK 3L | P/P:$3245.00 | P/G:$3245.00 | P/M:$2704.00 | S…"
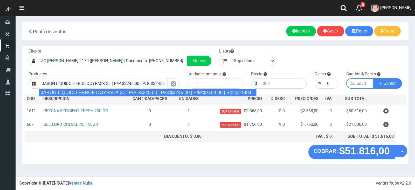
type input "4"
type input "3245.00"
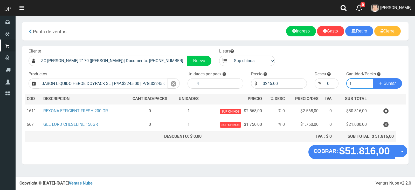
type input "1"
click at [373, 78] on button "Sumar" at bounding box center [387, 83] width 29 height 10
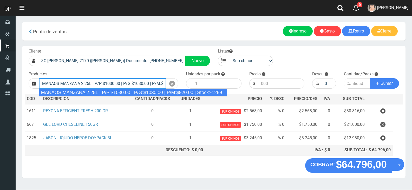
type input "MANAOS MANZANA 2.25L | P/P:$1030.00 | P/G:$1030.00 | P/M:$920.00 | Stock:-1289"
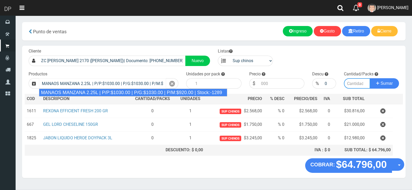
type input "6"
type input "1030.00"
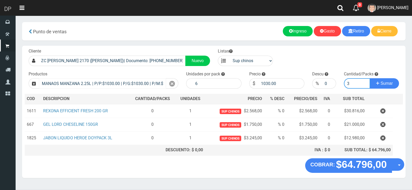
type input "3"
click at [370, 78] on button "Sumar" at bounding box center [384, 83] width 29 height 10
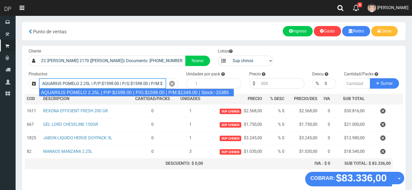
type input "AQUARIUS POMELO 2.25L | P/P:$1598.00 | P/G:$1598.00 | P/M:$1349.00 | Stock:-153…"
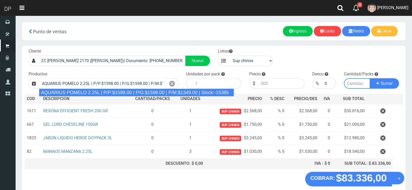
type input "6"
type input "1598.00"
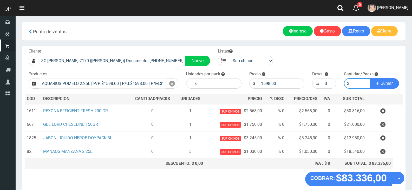
type input "3"
click at [370, 78] on button "Sumar" at bounding box center [384, 83] width 29 height 10
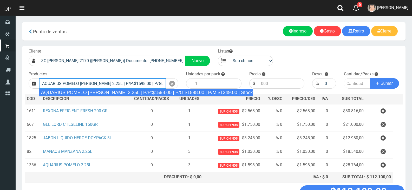
type input "AQUARIUS POMELO ROSADO 2.25L | P/P:$1598.00 | P/G:$1598.00 | P/M:$1349.00 | Sto…"
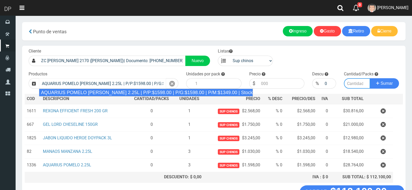
type input "6"
type input "1598.00"
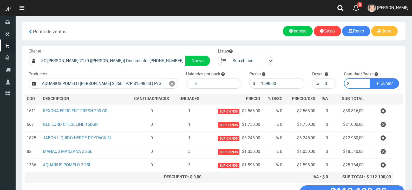
type input "2"
click at [370, 78] on button "Sumar" at bounding box center [384, 83] width 29 height 10
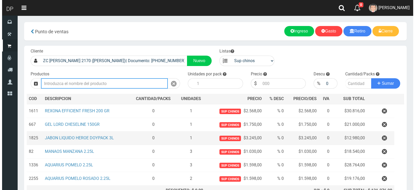
scroll to position [52, 0]
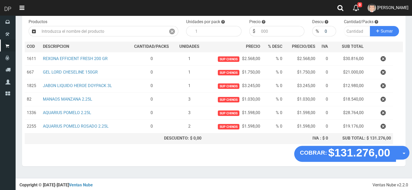
drag, startPoint x: 398, startPoint y: 149, endPoint x: 394, endPoint y: 167, distance: 18.7
click at [398, 149] on button "Opciones" at bounding box center [402, 153] width 14 height 14
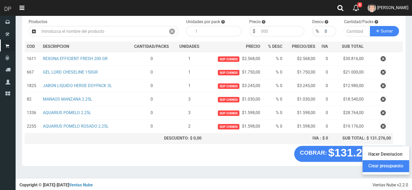
click at [394, 167] on link "Crear presupuesto" at bounding box center [385, 166] width 46 height 12
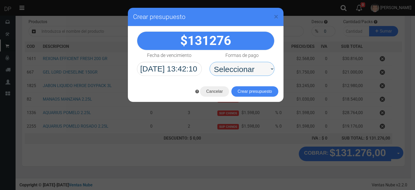
click at [246, 65] on select "Seleccionar Efectivo Tarjeta de Crédito Depósito Débito" at bounding box center [242, 69] width 65 height 14
click at [250, 74] on select "Seleccionar Efectivo Tarjeta de Crédito Depósito Débito" at bounding box center [242, 69] width 65 height 14
select select "Efectivo"
click at [210, 62] on select "Seleccionar Efectivo Tarjeta de Crédito Depósito Débito" at bounding box center [242, 69] width 65 height 14
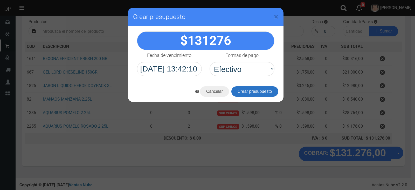
click at [252, 91] on button "Crear presupuesto" at bounding box center [255, 91] width 47 height 10
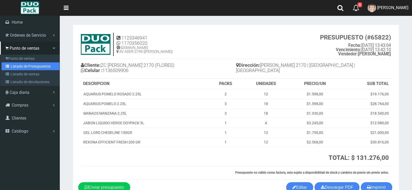
click at [19, 66] on link "Listado de Presupuestos" at bounding box center [31, 66] width 58 height 8
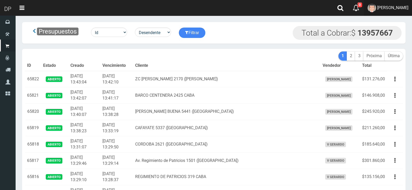
click at [401, 10] on span "[PERSON_NAME]" at bounding box center [392, 7] width 31 height 5
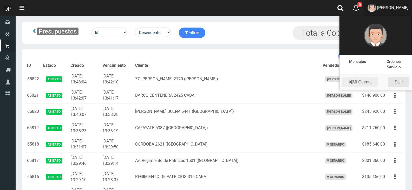
click at [404, 81] on link "Salir" at bounding box center [398, 82] width 21 height 10
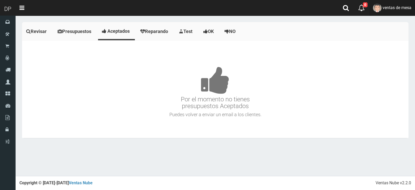
click at [404, 6] on span "ventas de mesa" at bounding box center [397, 7] width 29 height 5
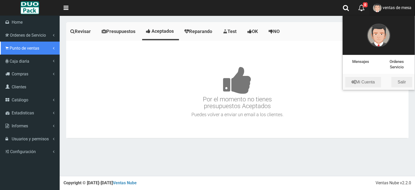
click at [0, 46] on link "Punto de ventas" at bounding box center [30, 48] width 60 height 13
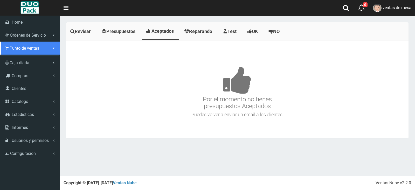
click at [15, 50] on span "Punto de ventas" at bounding box center [25, 48] width 30 height 5
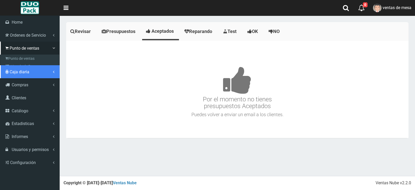
click at [21, 65] on link "Caja diaria" at bounding box center [30, 71] width 60 height 13
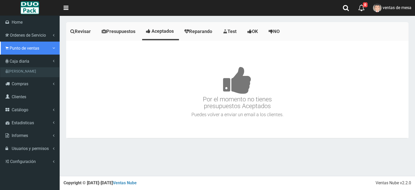
click at [21, 52] on link "Punto de ventas" at bounding box center [30, 48] width 60 height 13
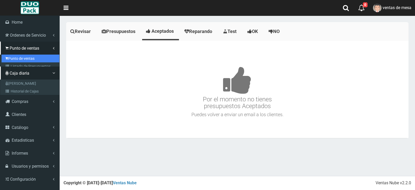
click at [21, 57] on link "Punto de ventas" at bounding box center [31, 59] width 58 height 8
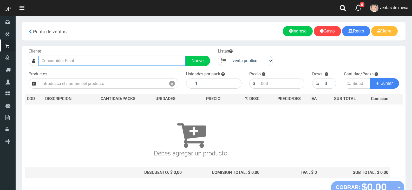
click at [132, 62] on input "text" at bounding box center [111, 61] width 147 height 10
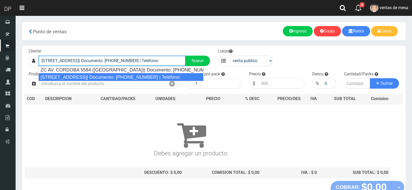
type input "[STREET_ADDRESS]| Documento: [PHONE_NUMBER] | Teléfono:"
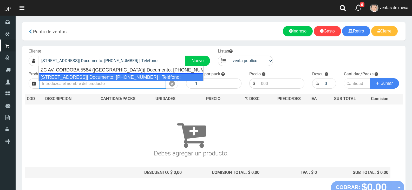
select select "2"
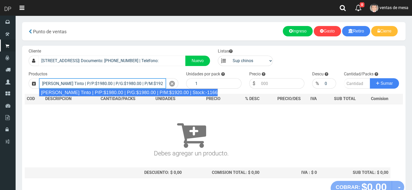
type input "[PERSON_NAME] Tinto | P/P:$1980.00 | P/G:$1980.00 | P/M:$1920.00 | Stock:-11660"
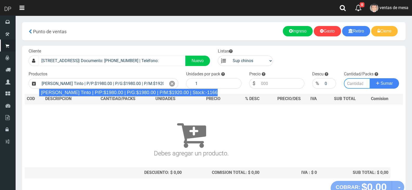
type input "6"
type input "1980.00"
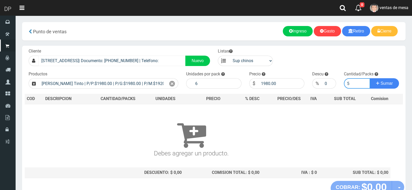
type input "6"
click at [370, 78] on button "Sumar" at bounding box center [384, 83] width 29 height 10
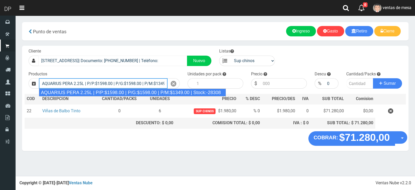
type input "AQUARIUS PERA 2.25L | P/P:$1598.00 | P/G:$1598.00 | P/M:$1349.00 | Stock:-28308"
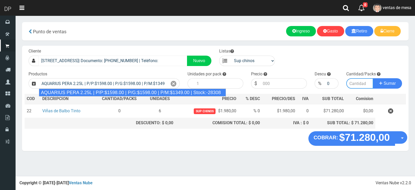
type input "6"
type input "1598.00"
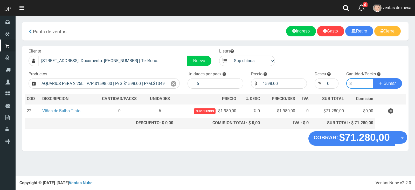
type input "3"
click at [373, 78] on button "Sumar" at bounding box center [387, 83] width 29 height 10
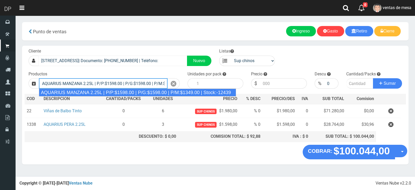
type input "AQUARIUS MANZANA 2.25L | P/P:$1598.00 | P/G:$1598.00 | P/M:$1349.00 | Stock:-12…"
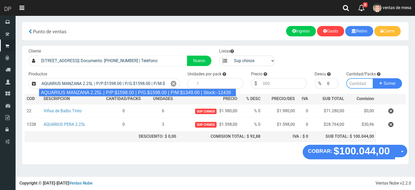
type input "6"
type input "1598.00"
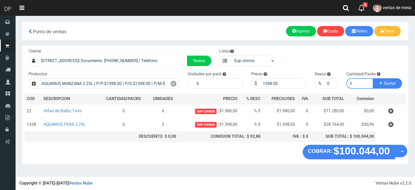
type input "3"
click at [373, 78] on button "Sumar" at bounding box center [387, 83] width 29 height 10
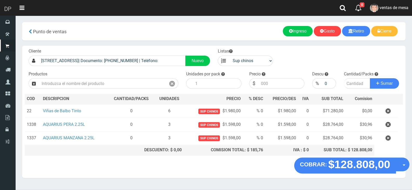
click at [400, 166] on button "Opciones" at bounding box center [402, 164] width 14 height 14
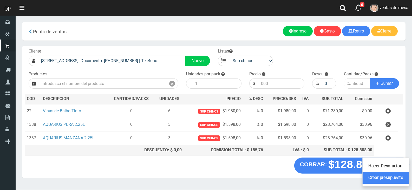
click at [395, 178] on link "Crear presupuesto" at bounding box center [385, 178] width 46 height 12
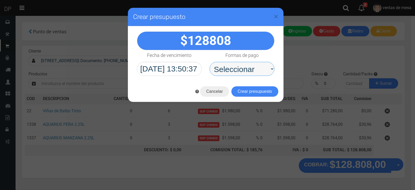
click at [256, 75] on select "Seleccionar Efectivo Tarjeta de Crédito Depósito Débito" at bounding box center [242, 69] width 65 height 14
select select "Efectivo"
click at [210, 62] on select "Seleccionar Efectivo Tarjeta de Crédito Depósito Débito" at bounding box center [242, 69] width 65 height 14
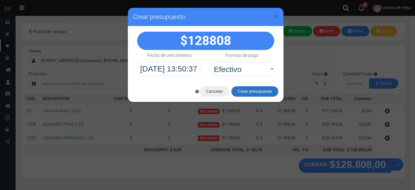
click at [257, 91] on button "Crear presupuesto" at bounding box center [255, 91] width 47 height 10
